Goal: Navigation & Orientation: Find specific page/section

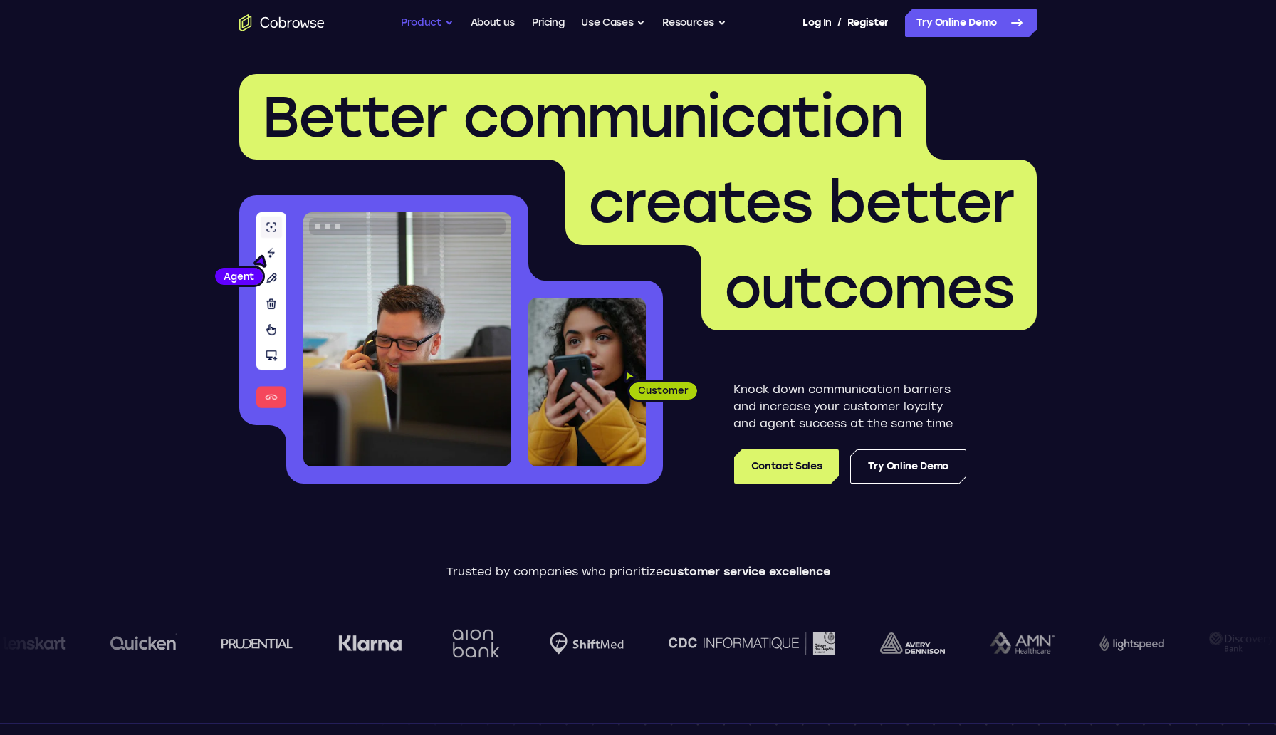
click at [433, 29] on button "Product" at bounding box center [427, 23] width 53 height 28
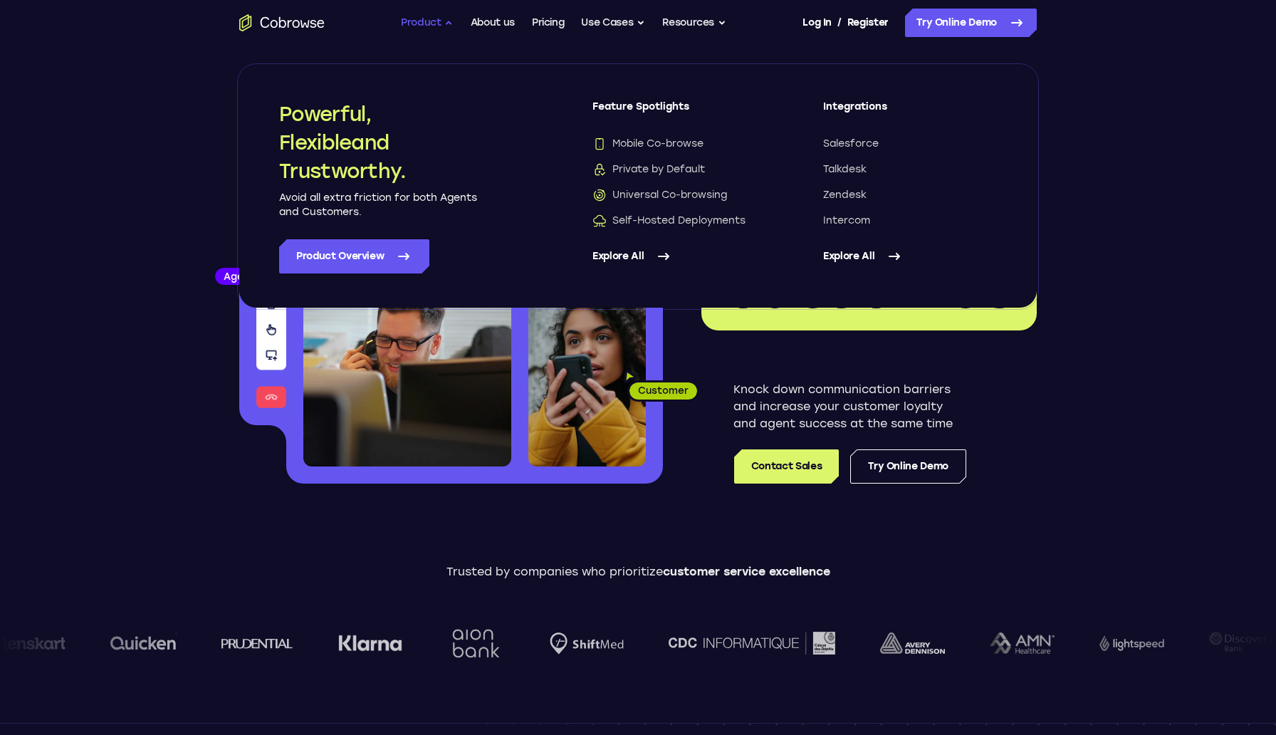
click at [433, 29] on button "Product" at bounding box center [427, 23] width 53 height 28
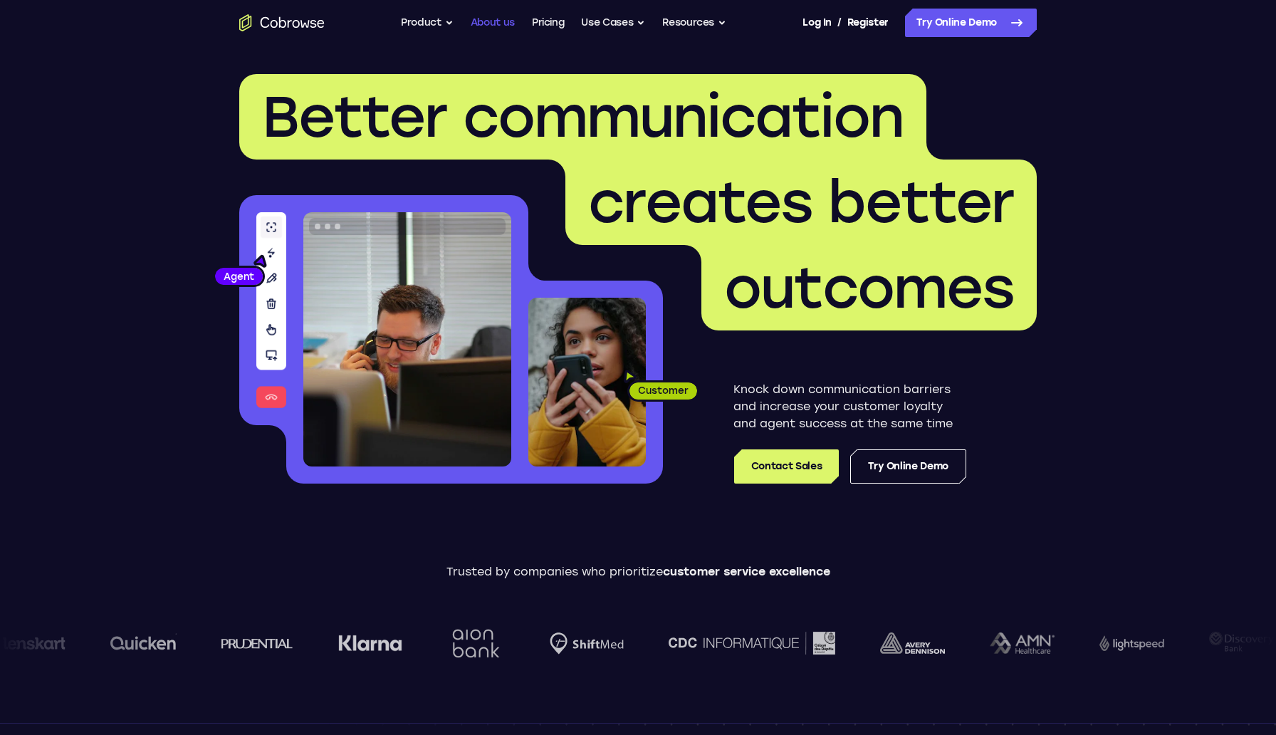
click at [491, 26] on link "About us" at bounding box center [493, 23] width 44 height 28
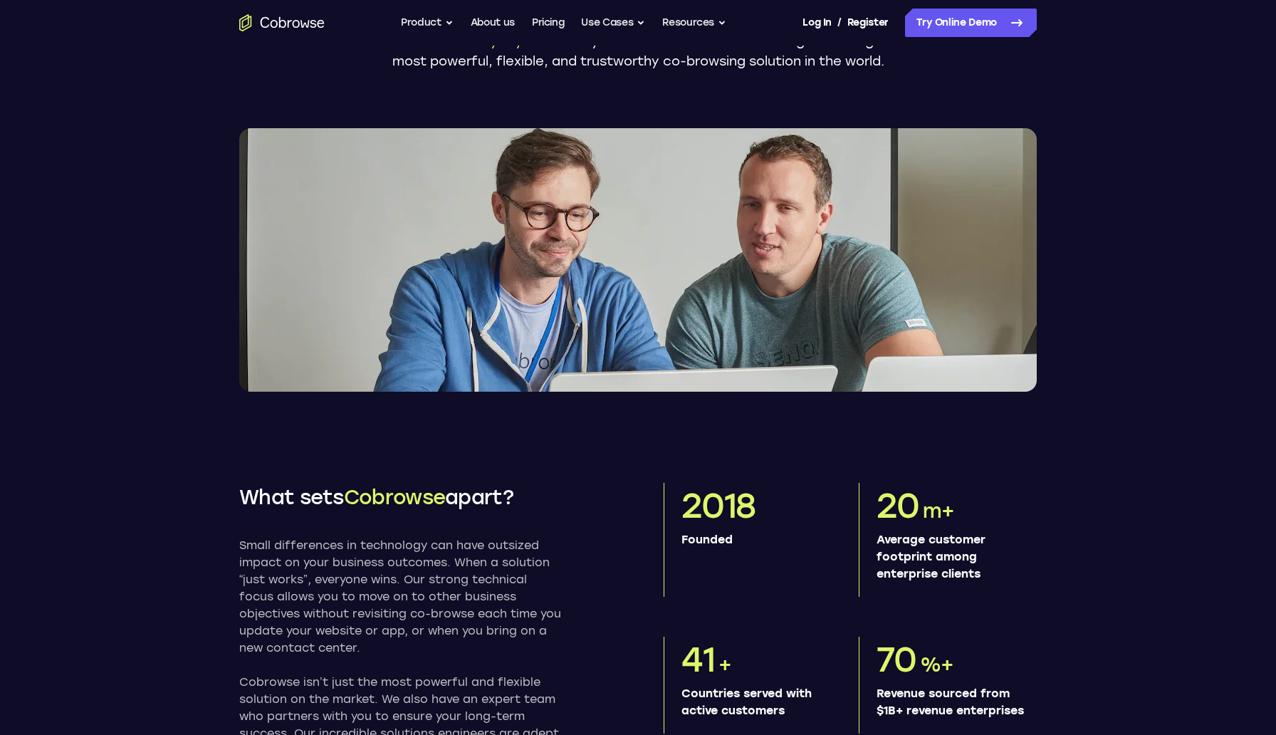
scroll to position [283, 0]
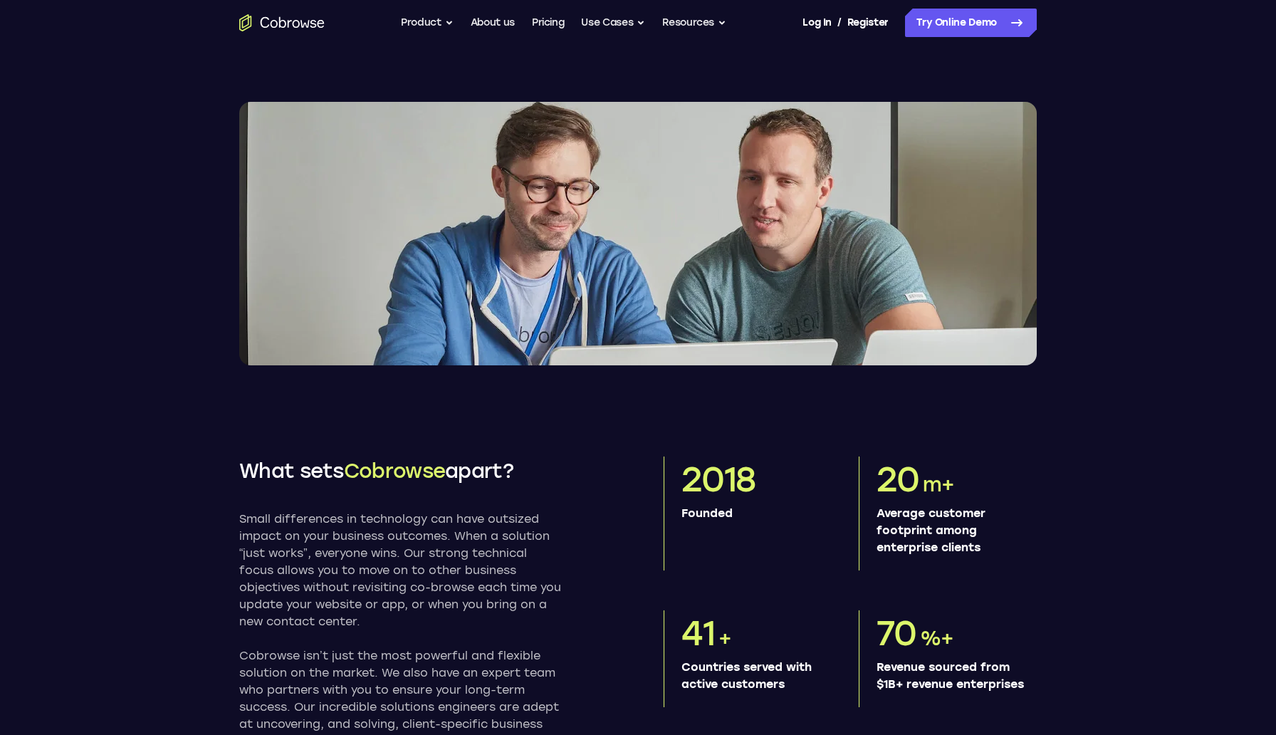
click at [531, 328] on img at bounding box center [637, 233] width 797 height 263
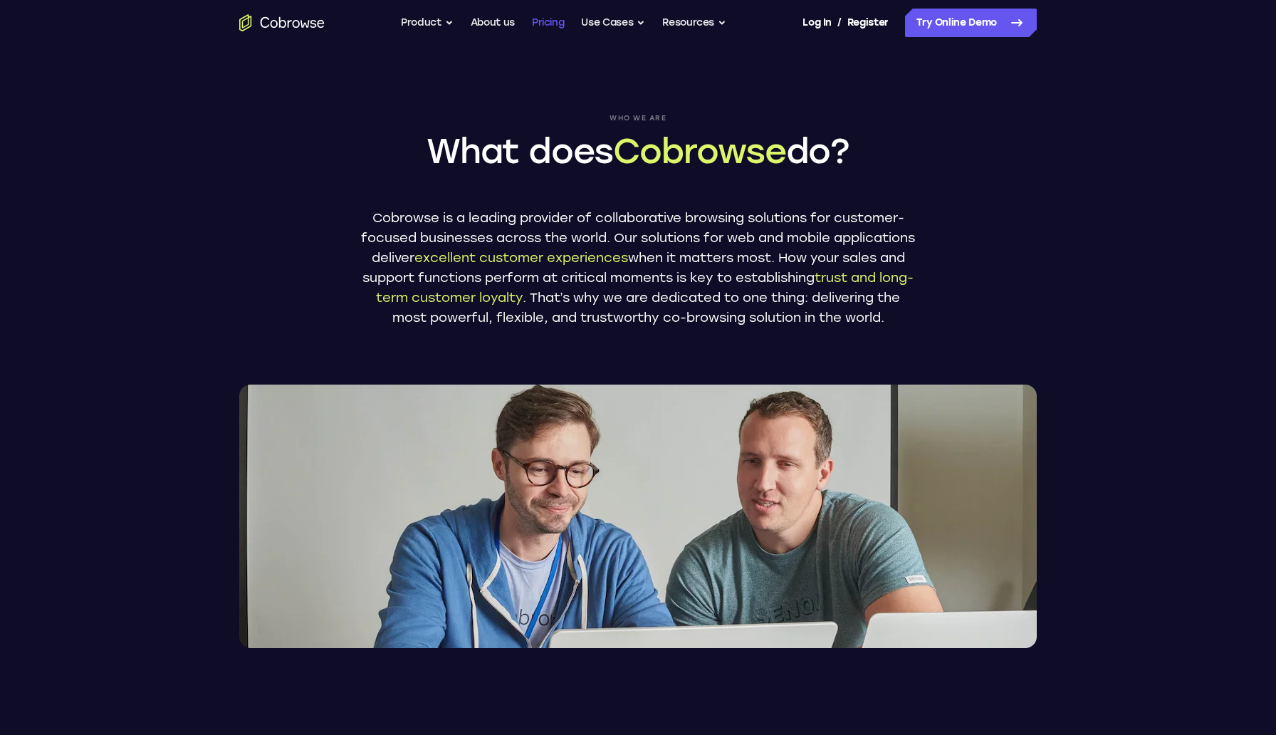
click at [548, 23] on link "Pricing" at bounding box center [548, 23] width 33 height 28
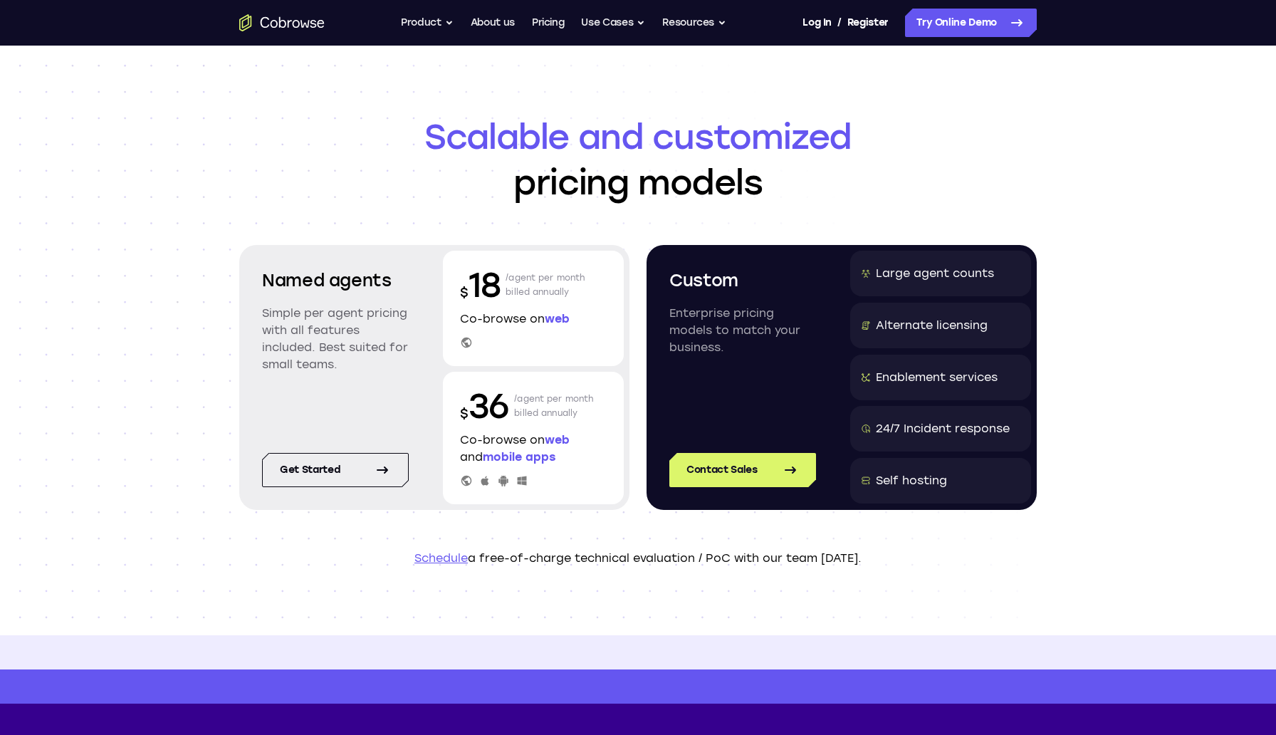
click at [287, 17] on icon "Go to the home page" at bounding box center [281, 22] width 85 height 17
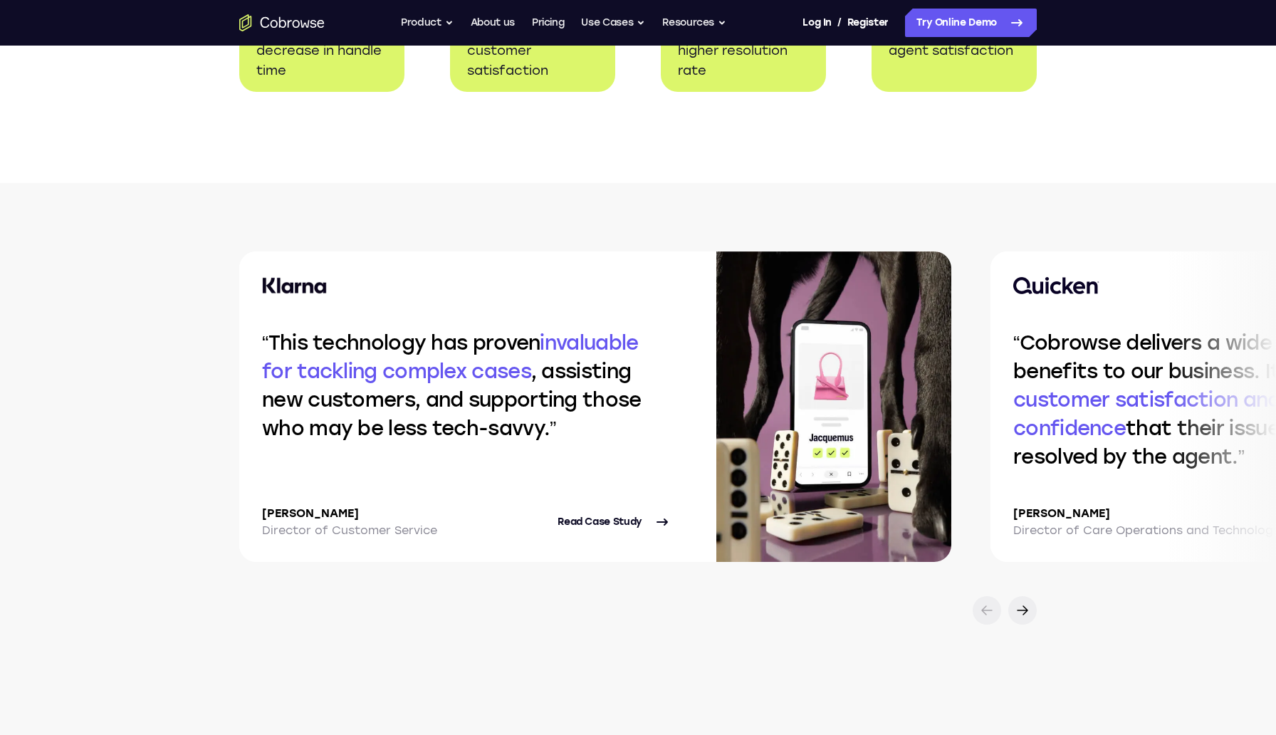
scroll to position [2965, 0]
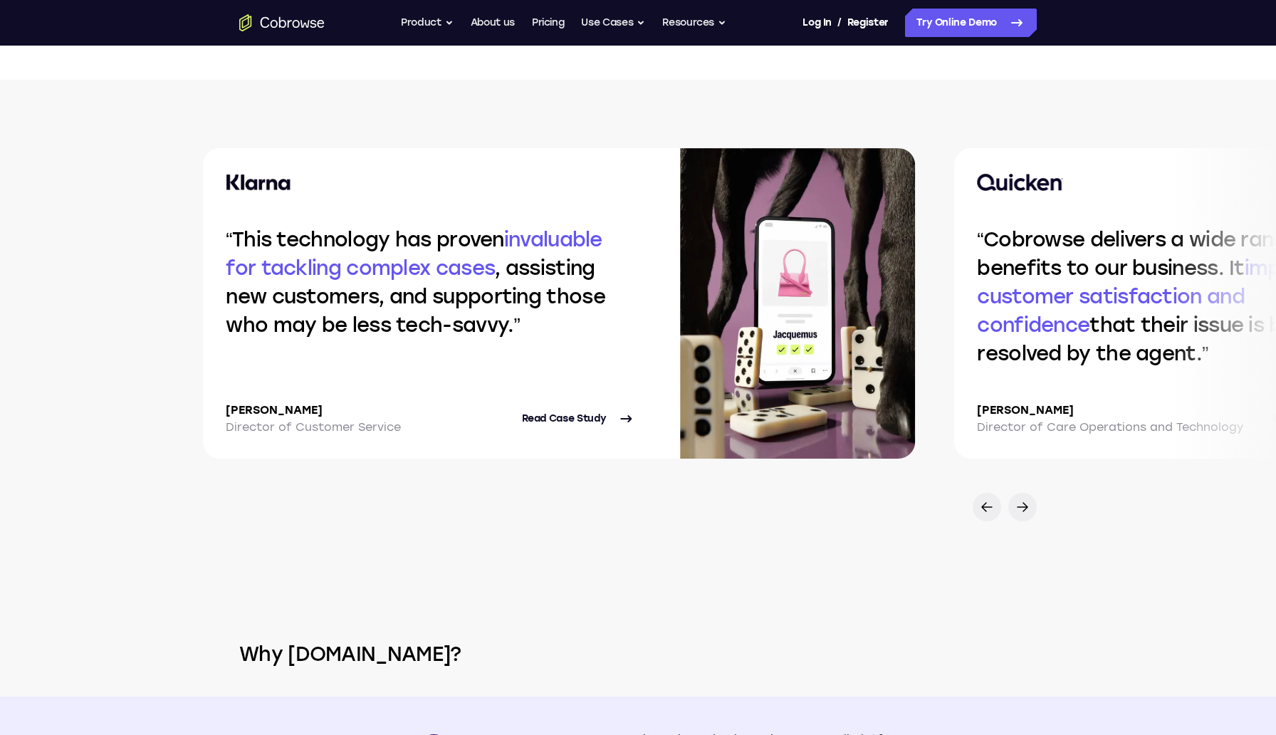
click at [680, 389] on img at bounding box center [797, 303] width 235 height 310
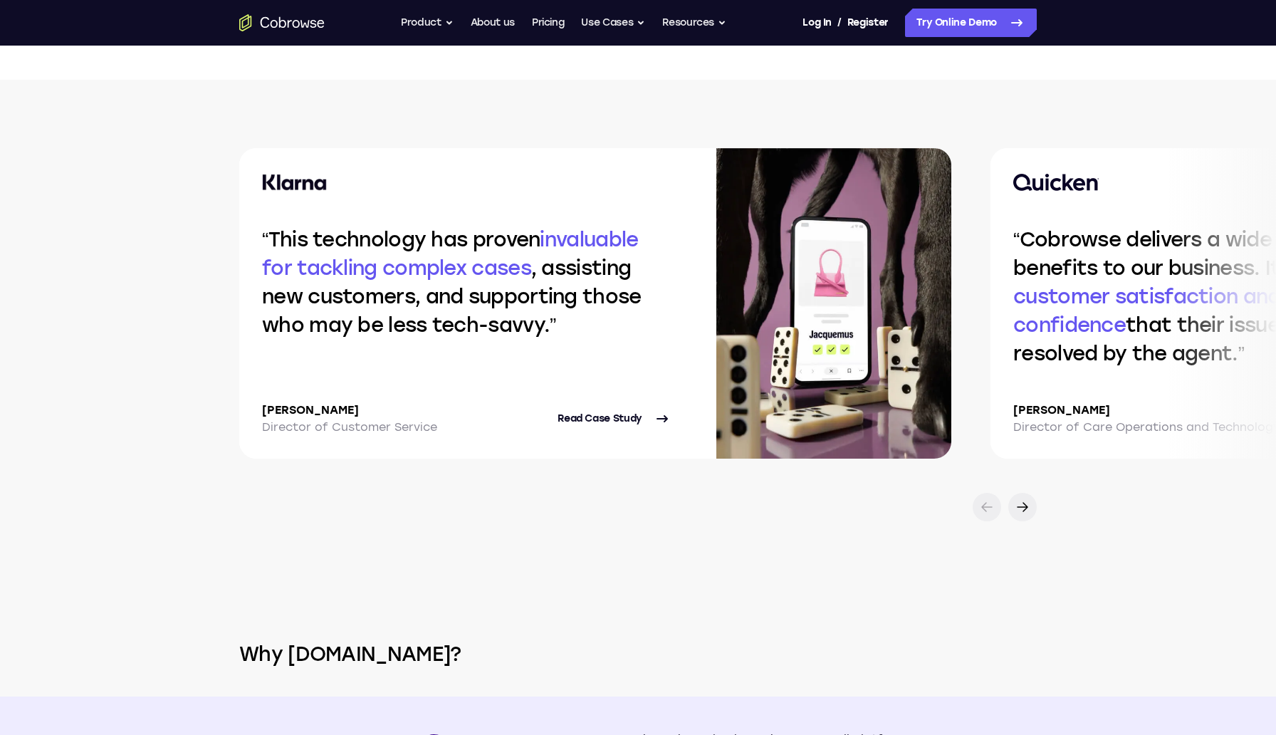
click at [1013, 335] on q "Cobrowse delivers a wide range of benefits to our business. It improves custome…" at bounding box center [1191, 296] width 357 height 138
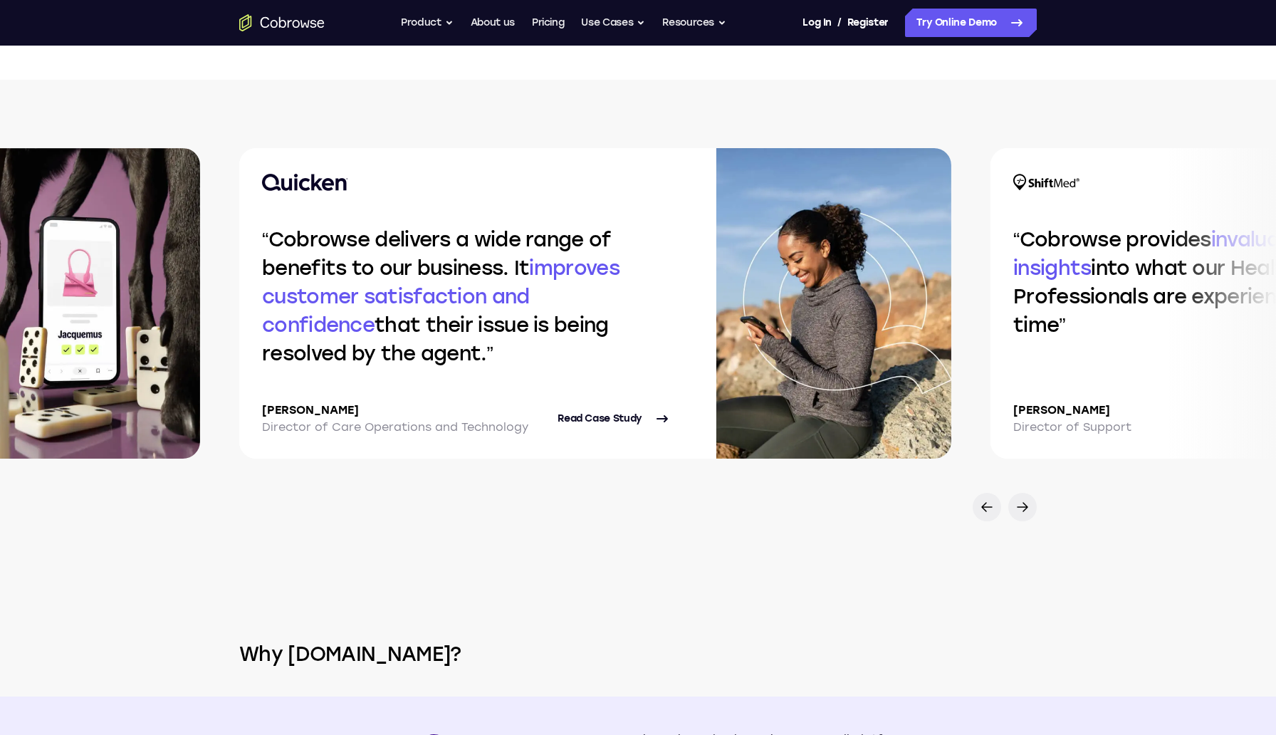
click at [716, 292] on img at bounding box center [833, 303] width 235 height 310
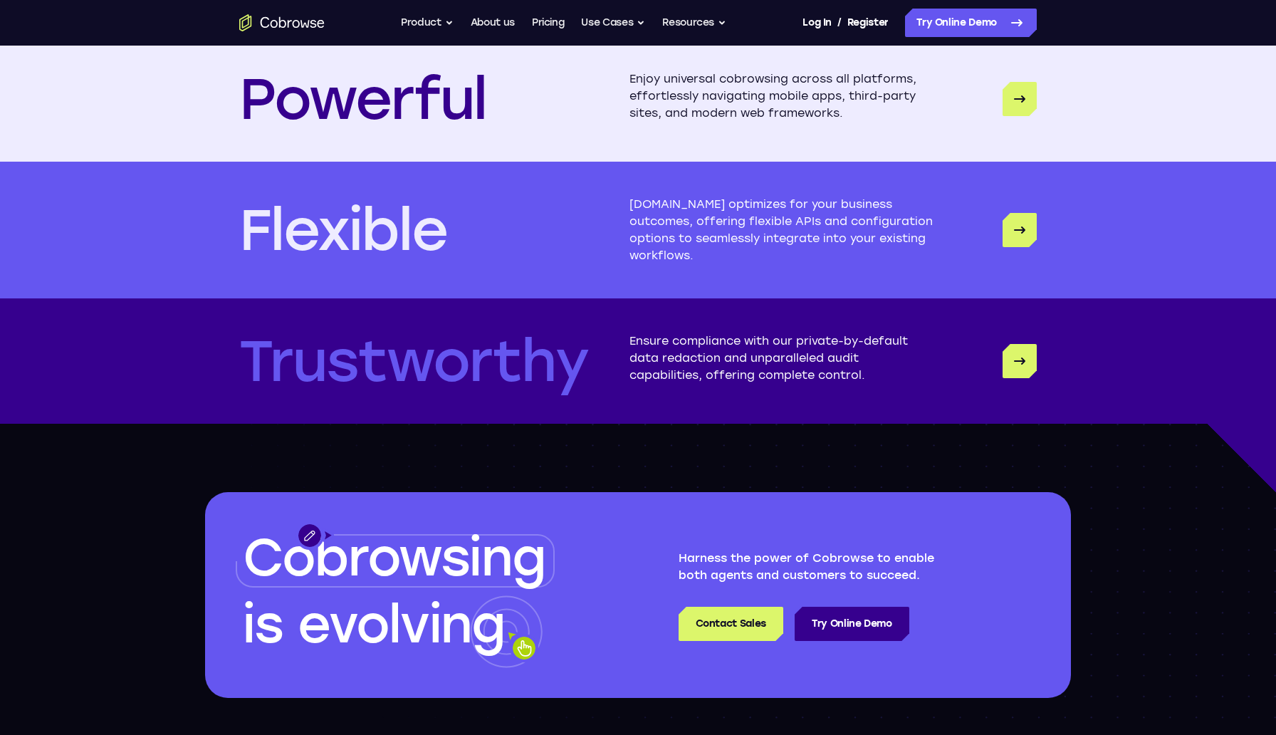
scroll to position [3599, 0]
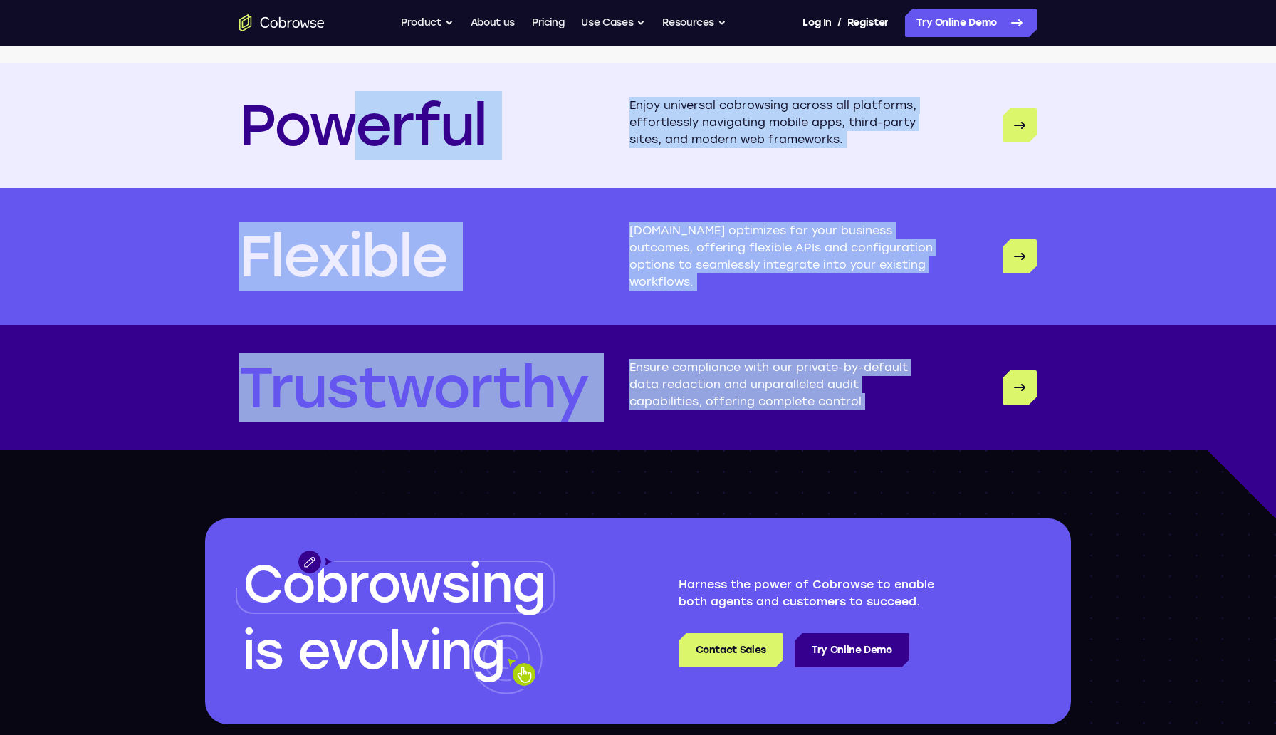
drag, startPoint x: 357, startPoint y: 125, endPoint x: 773, endPoint y: 432, distance: 516.6
click at [785, 437] on div "Powerful Enjoy universal cobrowsing across all platforms, effortlessly navigati…" at bounding box center [638, 256] width 1276 height 387
click at [773, 432] on div "Trustworthy Ensure compliance with our private-by-default data redaction and un…" at bounding box center [637, 387] width 911 height 125
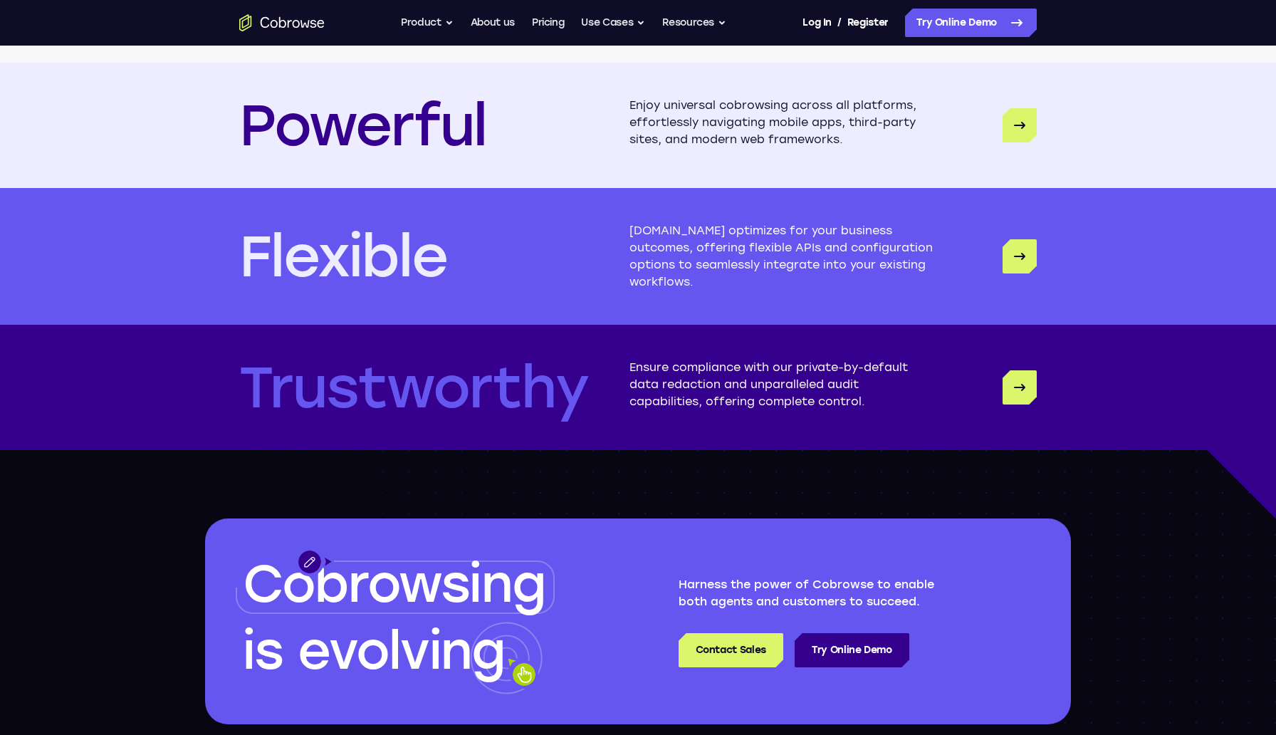
scroll to position [3845, 0]
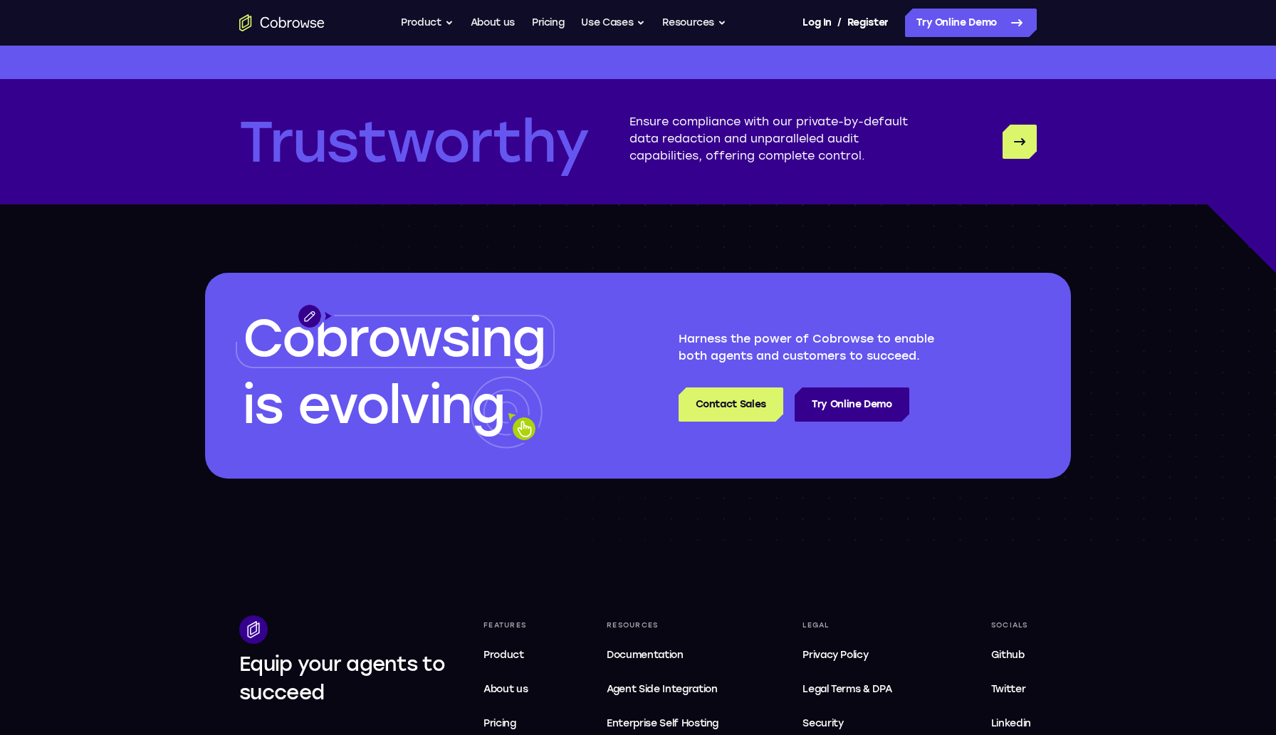
drag, startPoint x: 364, startPoint y: 308, endPoint x: 713, endPoint y: 518, distance: 406.9
click at [713, 518] on div "Cobrowsing is evolving Harness the power of Cobrowse to enable both agents and …" at bounding box center [638, 375] width 1276 height 342
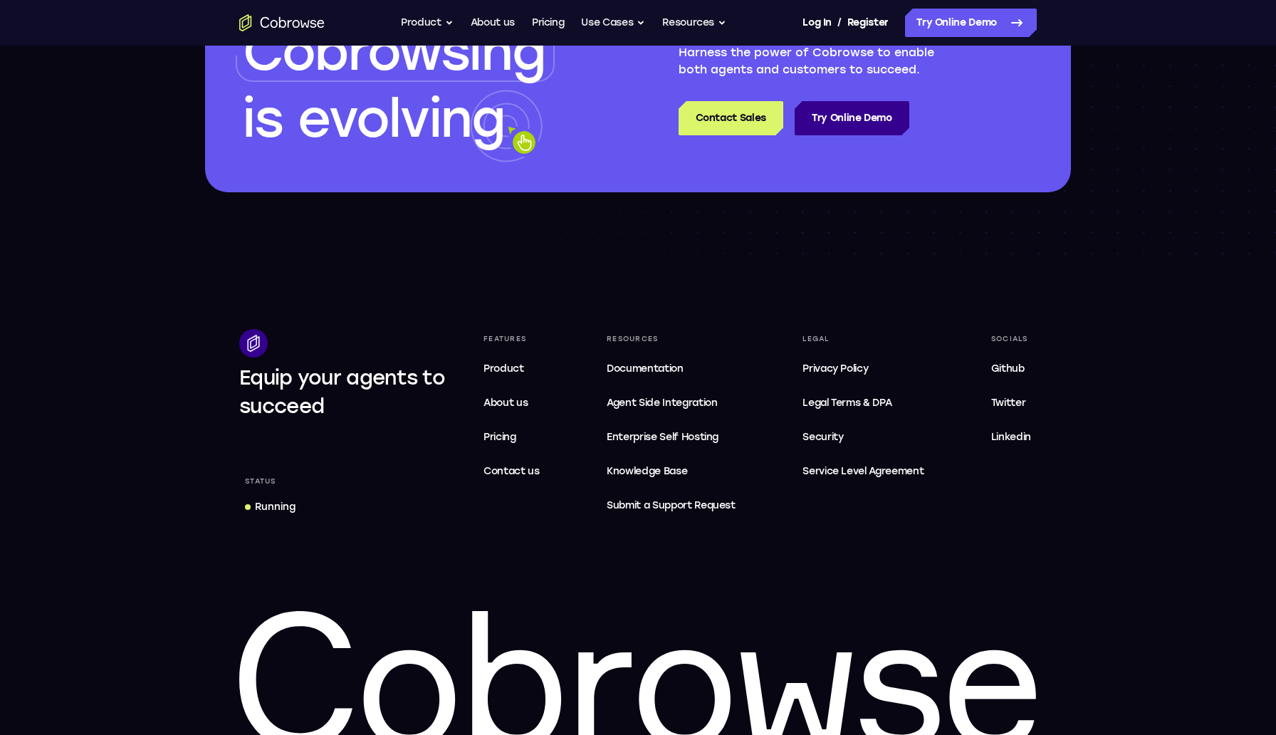
scroll to position [4214, 0]
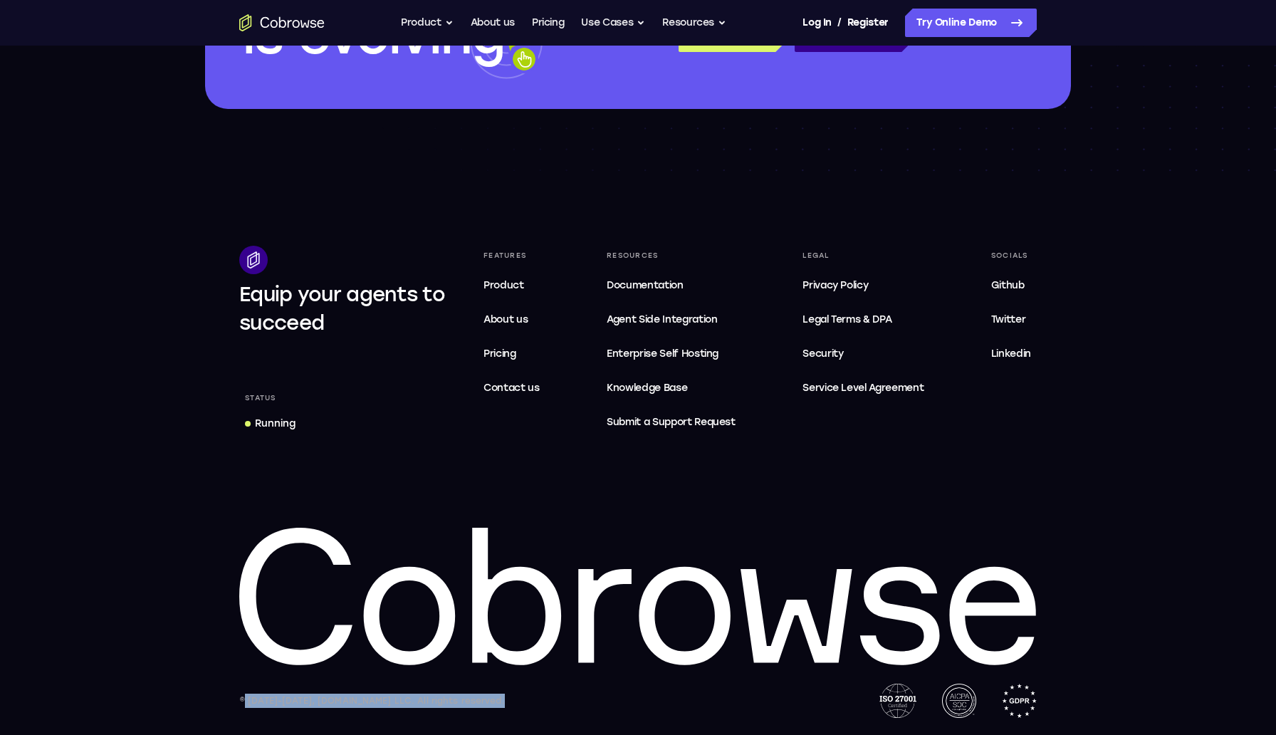
drag, startPoint x: 518, startPoint y: 490, endPoint x: 821, endPoint y: 734, distance: 388.8
click at [1137, 721] on footer "Equip your agents to succeed Status Running Features Product About us Pricing C…" at bounding box center [638, 455] width 1276 height 557
drag, startPoint x: 1119, startPoint y: 698, endPoint x: 111, endPoint y: 503, distance: 1026.0
click at [107, 506] on footer "Equip your agents to succeed Status Running Features Product About us Pricing C…" at bounding box center [638, 455] width 1276 height 557
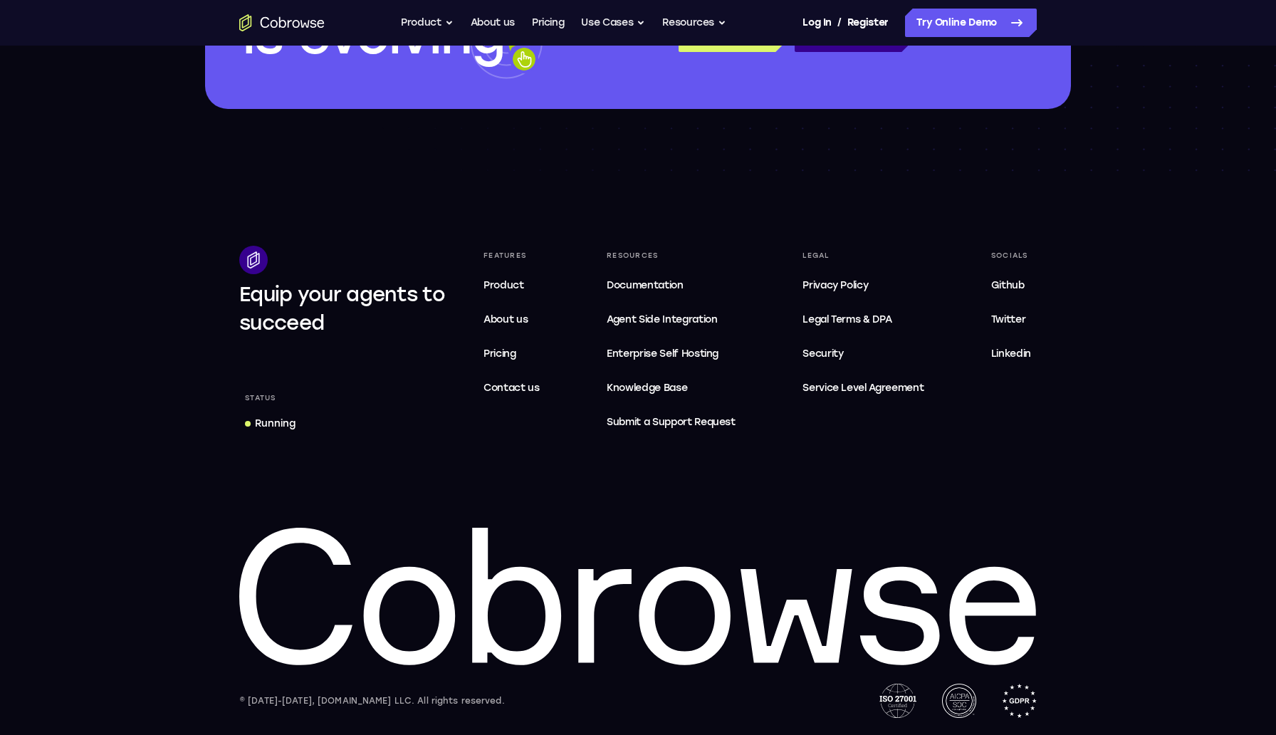
click at [111, 503] on footer "Equip your agents to succeed Status Running Features Product About us Pricing C…" at bounding box center [638, 455] width 1276 height 557
drag, startPoint x: 258, startPoint y: 401, endPoint x: 298, endPoint y: 433, distance: 51.1
click at [299, 433] on div "Status Running" at bounding box center [342, 412] width 207 height 48
click at [298, 433] on link "Running" at bounding box center [270, 424] width 62 height 26
click at [528, 311] on link "About us" at bounding box center [512, 319] width 68 height 28
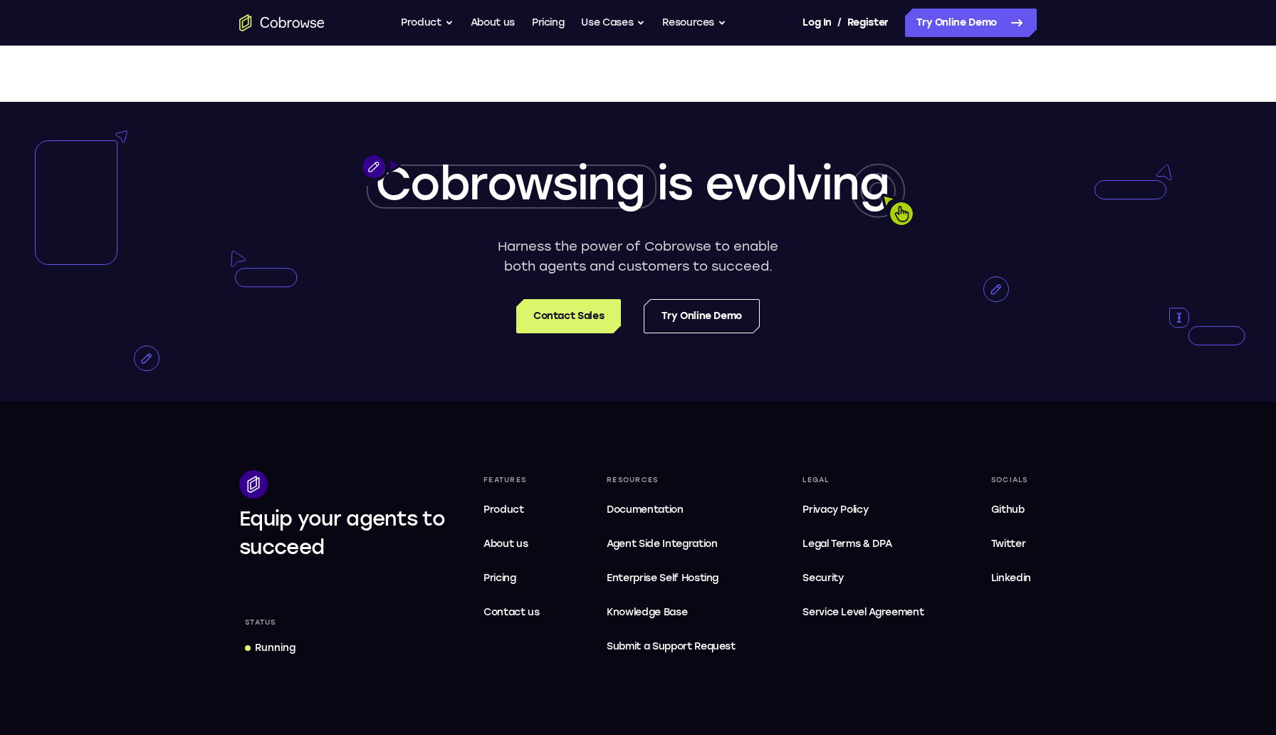
scroll to position [2669, 0]
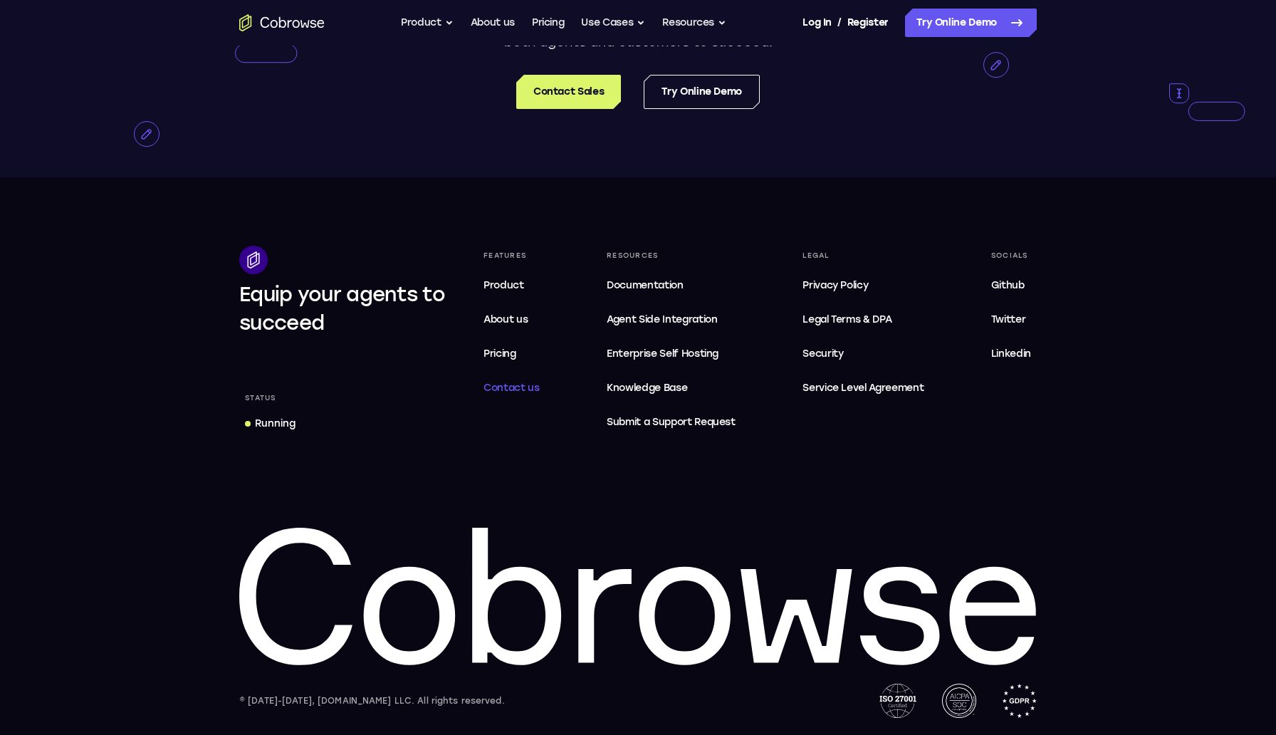
click at [506, 383] on span "Contact us" at bounding box center [511, 388] width 56 height 12
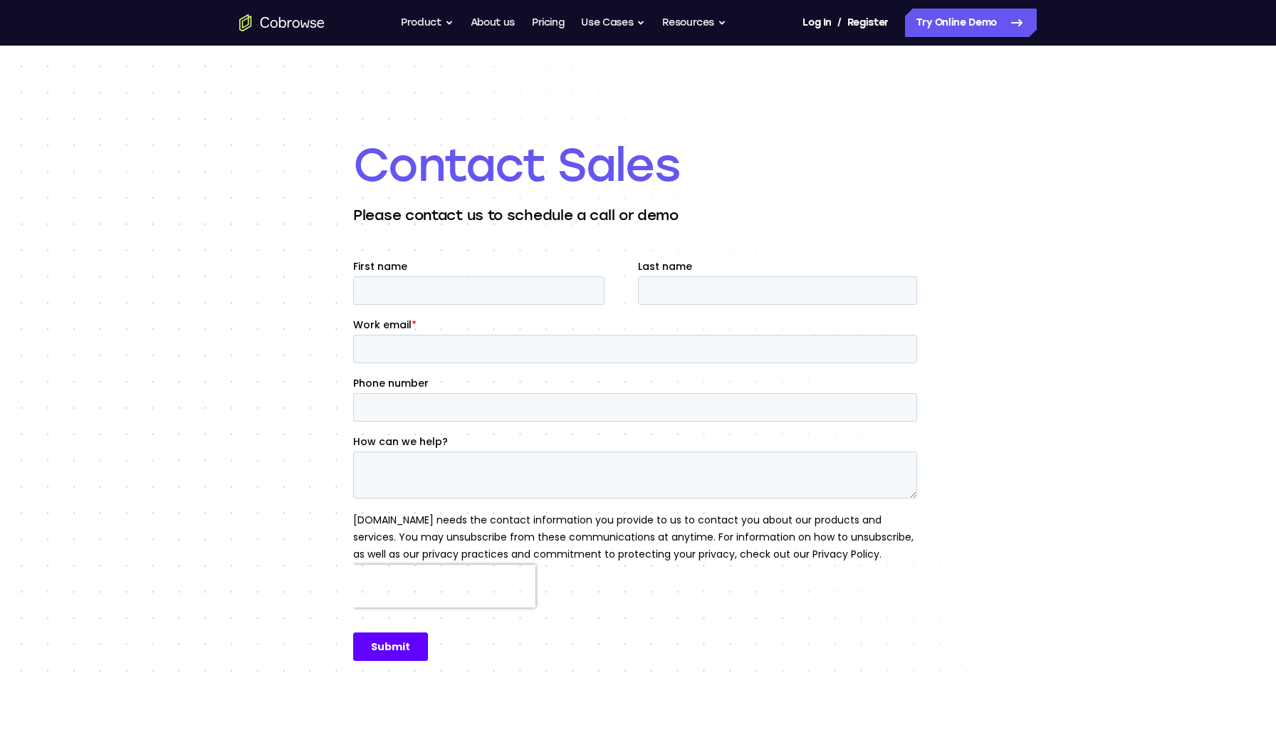
click at [302, 26] on icon "Go to the home page" at bounding box center [304, 23] width 9 height 7
